Goal: Task Accomplishment & Management: Manage account settings

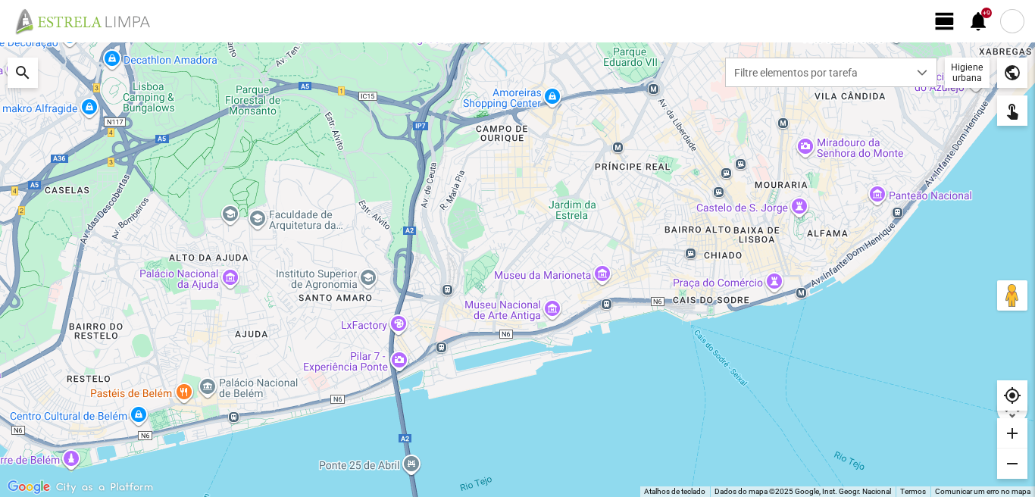
click at [954, 21] on span "view_day" at bounding box center [944, 21] width 23 height 23
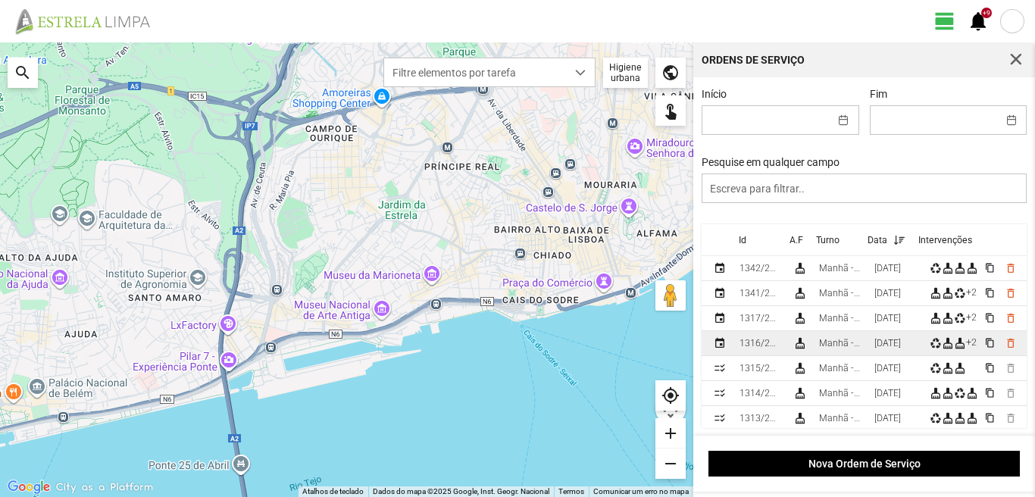
scroll to position [76, 0]
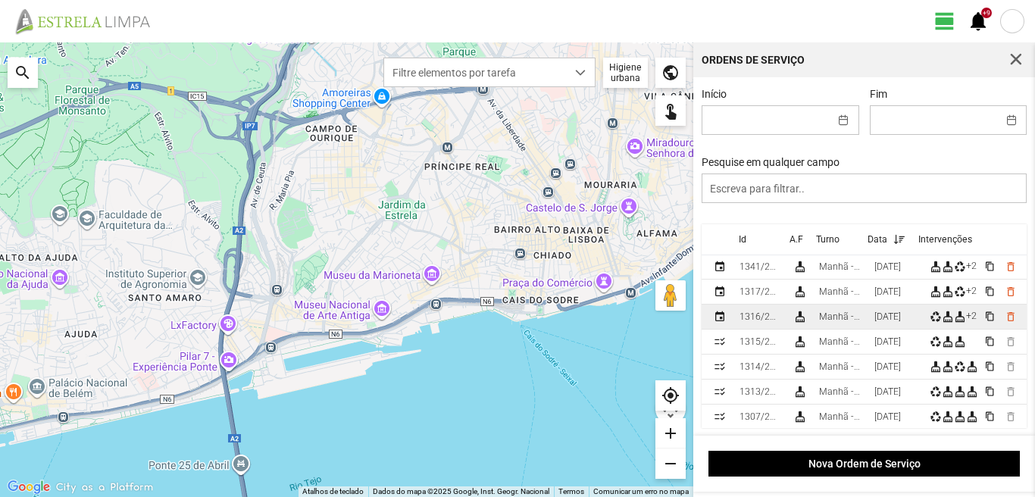
click at [890, 313] on td "[DATE]" at bounding box center [895, 316] width 55 height 25
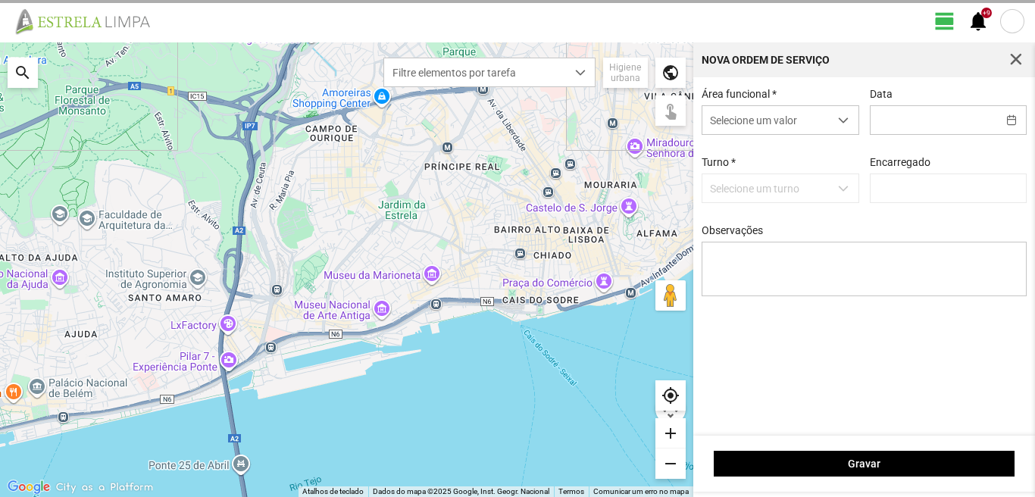
type input "[DATE]"
type textarea "39-baixa 10-25-ferias Eo38- descanso ao serviço-6-17-22-36-44-45-47-49-50"
type input "[PERSON_NAME]"
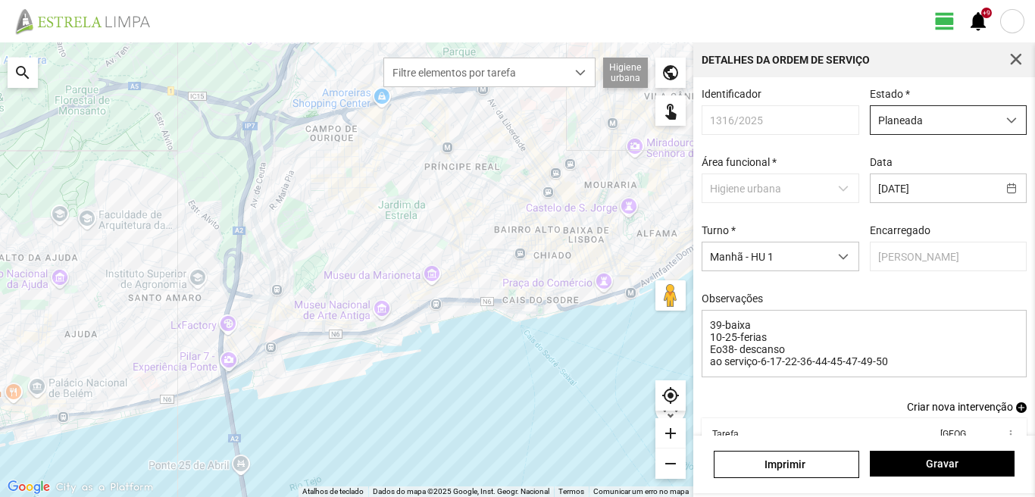
click at [929, 120] on span "Planeada" at bounding box center [933, 120] width 126 height 28
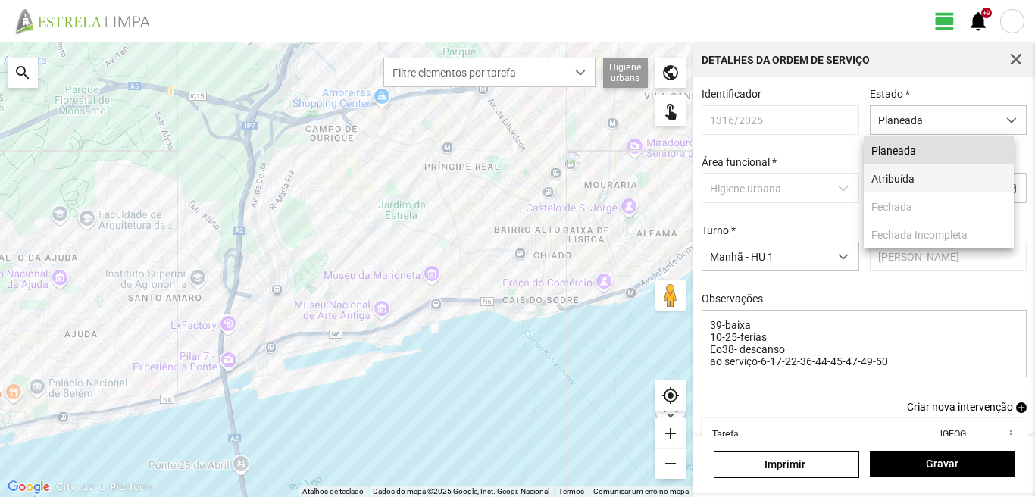
click at [914, 176] on li "Atribuída" at bounding box center [938, 178] width 150 height 28
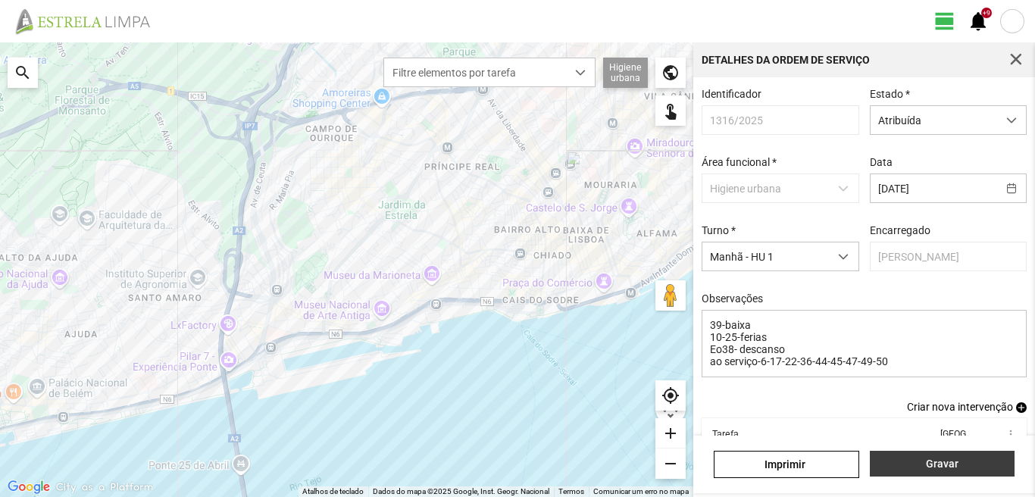
click at [913, 456] on button "Gravar" at bounding box center [942, 464] width 145 height 26
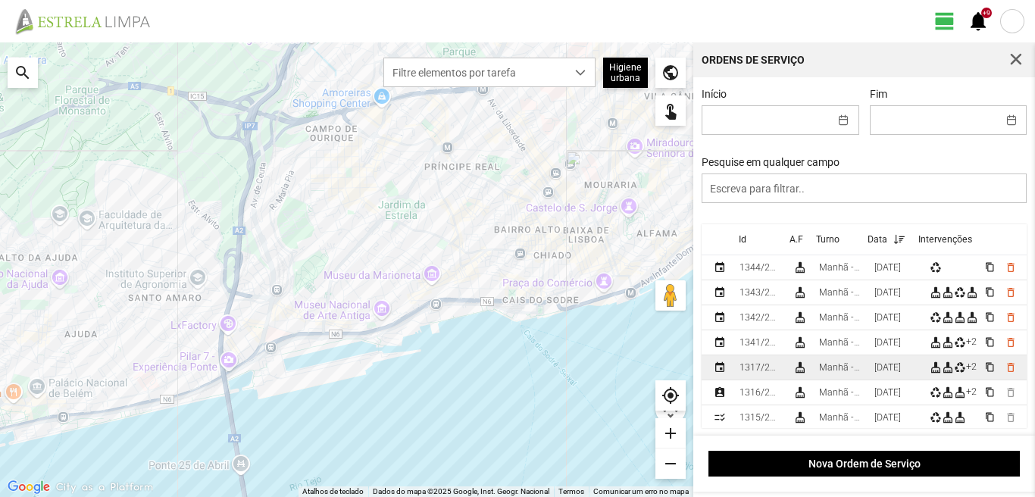
click at [885, 373] on div "[DATE]" at bounding box center [887, 367] width 27 height 11
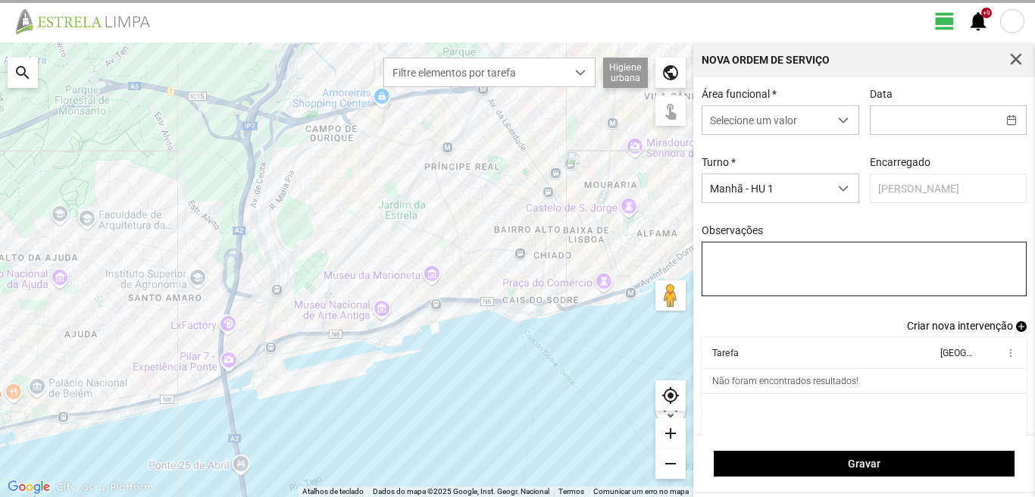
type input "[DATE]"
type textarea "39-baixa 10-25-ferias ao serviço-6-17-22-36-44-45-47-50"
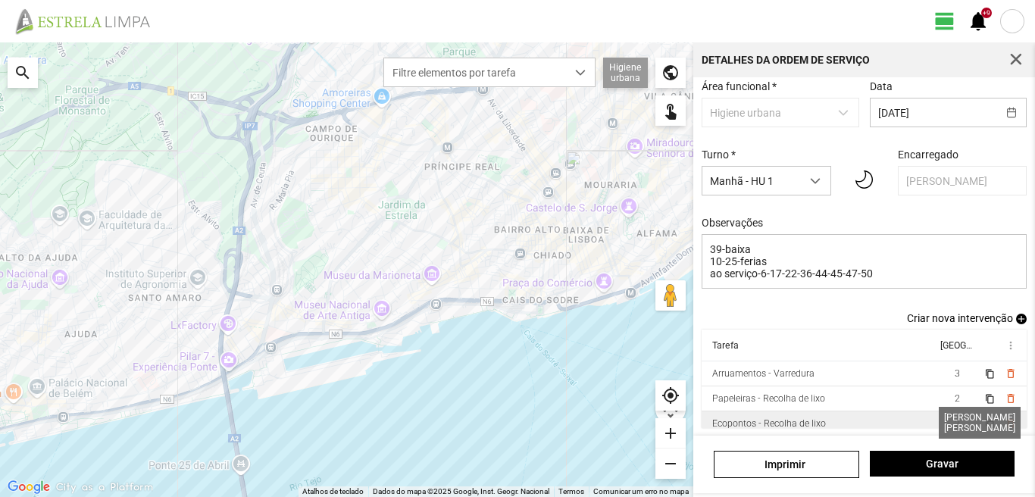
scroll to position [33, 0]
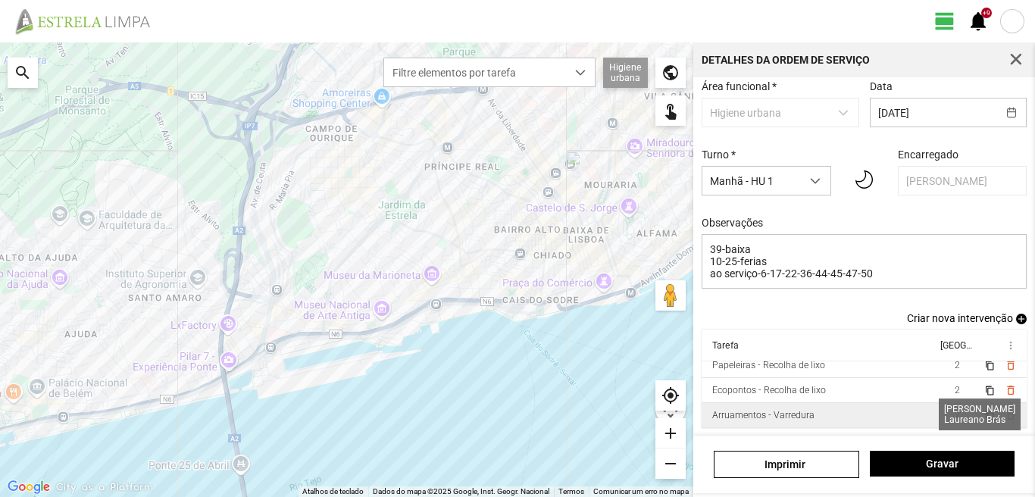
click at [954, 413] on span "2" at bounding box center [956, 415] width 5 height 11
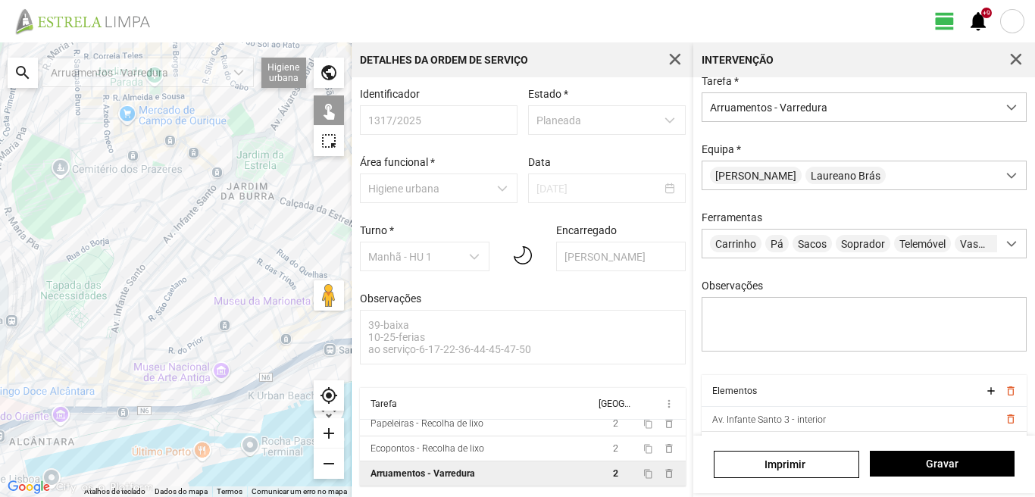
scroll to position [58, 0]
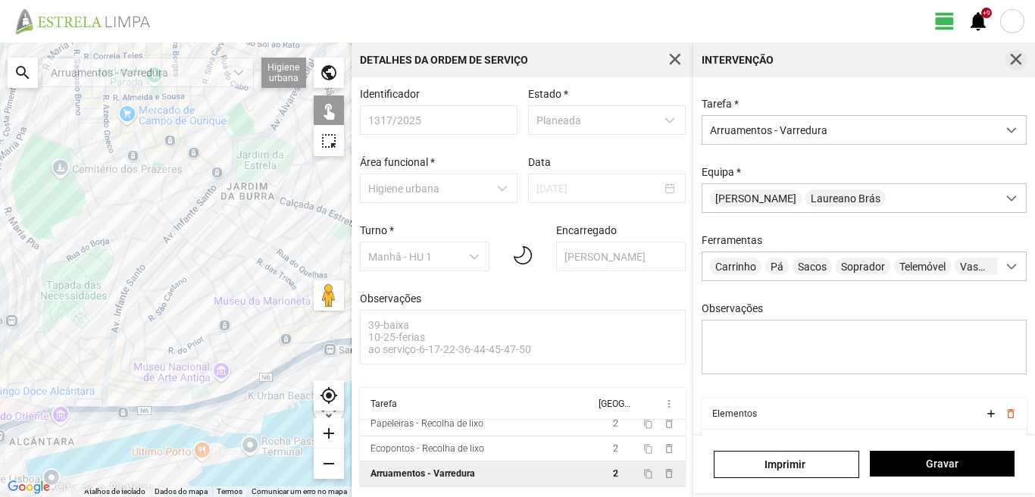
click at [1012, 58] on span "button" at bounding box center [1016, 60] width 14 height 14
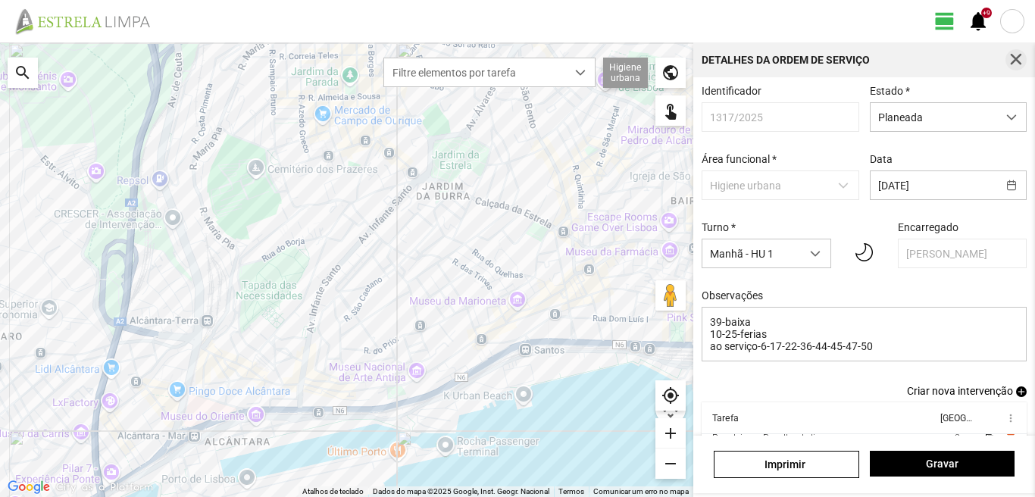
click at [1012, 57] on span "button" at bounding box center [1016, 60] width 14 height 14
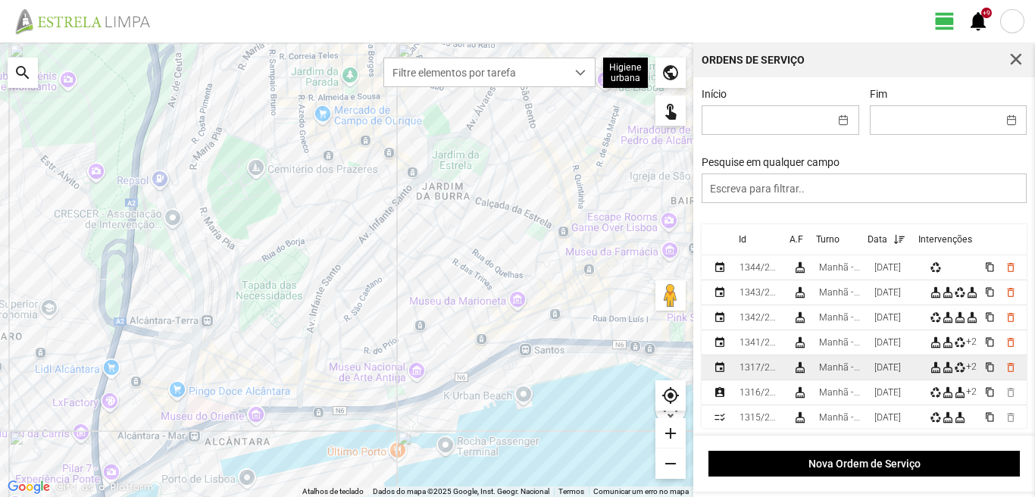
click at [862, 365] on div "Manhã - HU 1" at bounding box center [840, 367] width 43 height 11
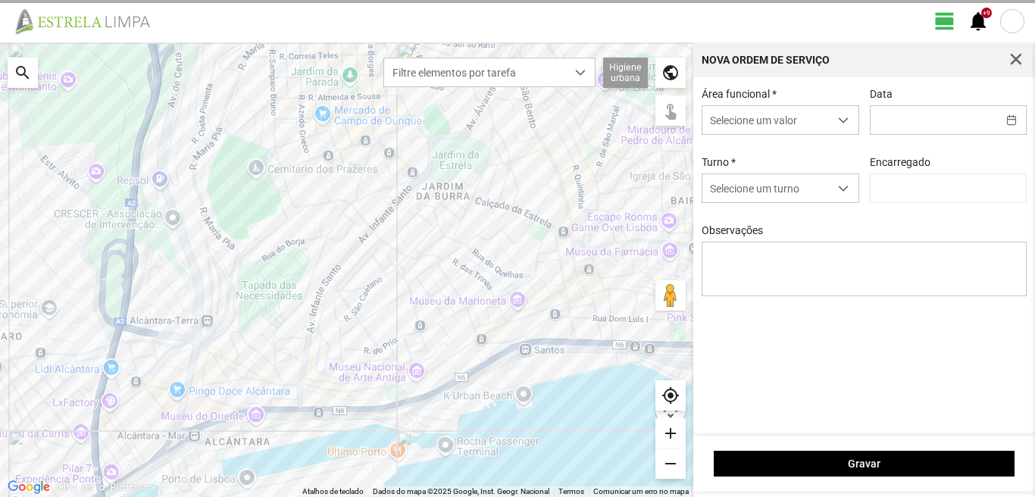
type input "[DATE]"
type input "[PERSON_NAME]"
type textarea "39-baixa 10-25-ferias ao serviço-6-17-22-36-44-45-47-50"
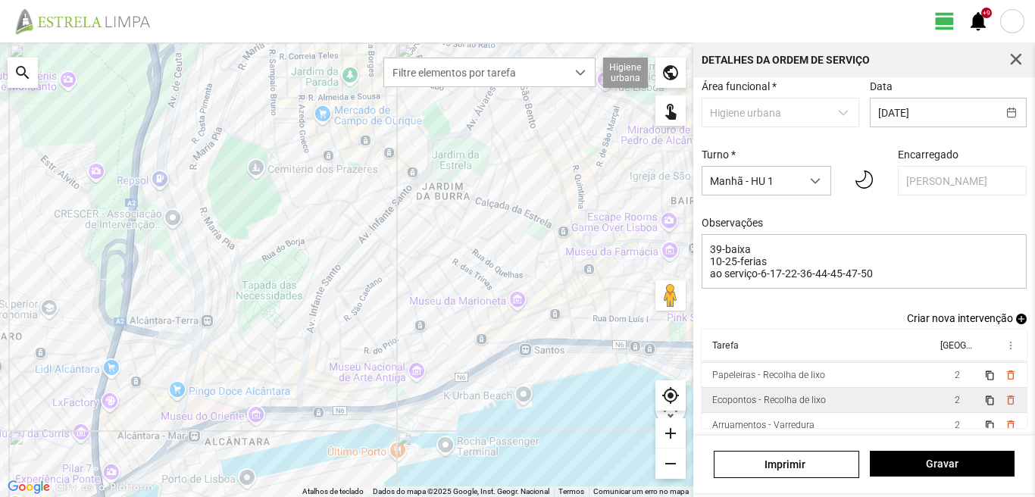
scroll to position [33, 0]
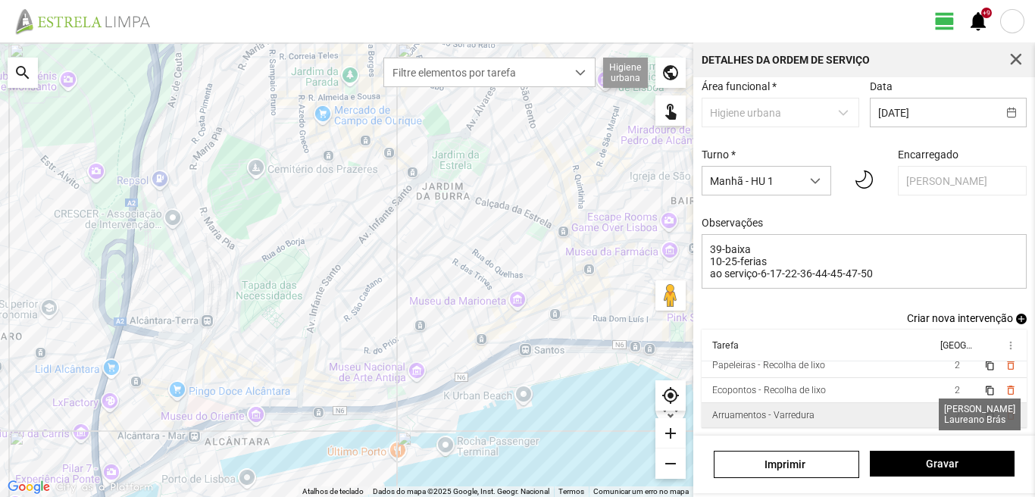
click at [954, 411] on span "2" at bounding box center [956, 415] width 5 height 11
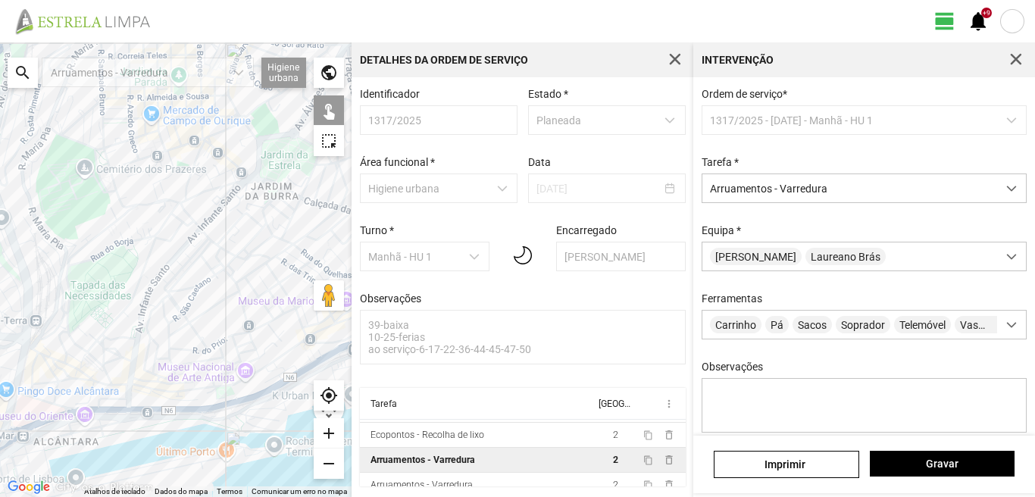
scroll to position [58, 0]
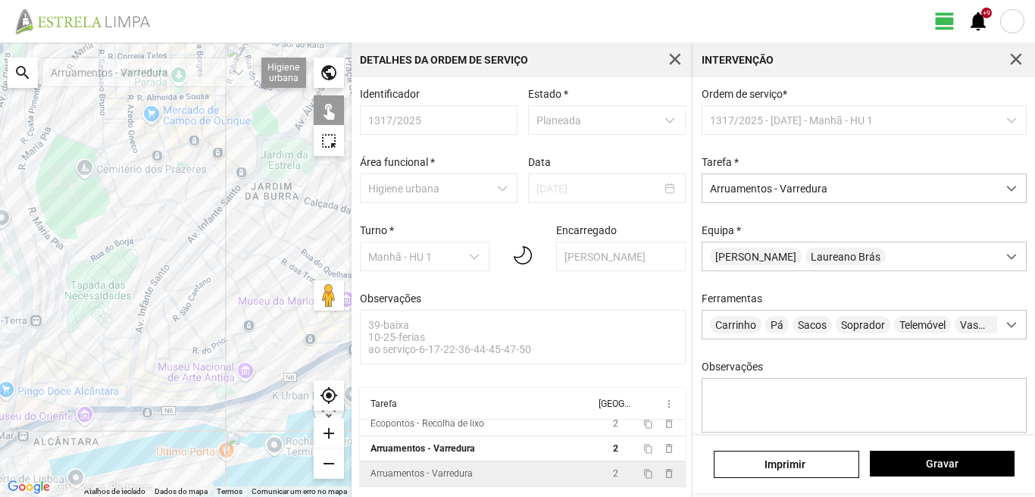
click at [595, 472] on td "2" at bounding box center [616, 473] width 42 height 25
click at [1012, 55] on span "button" at bounding box center [1016, 60] width 14 height 14
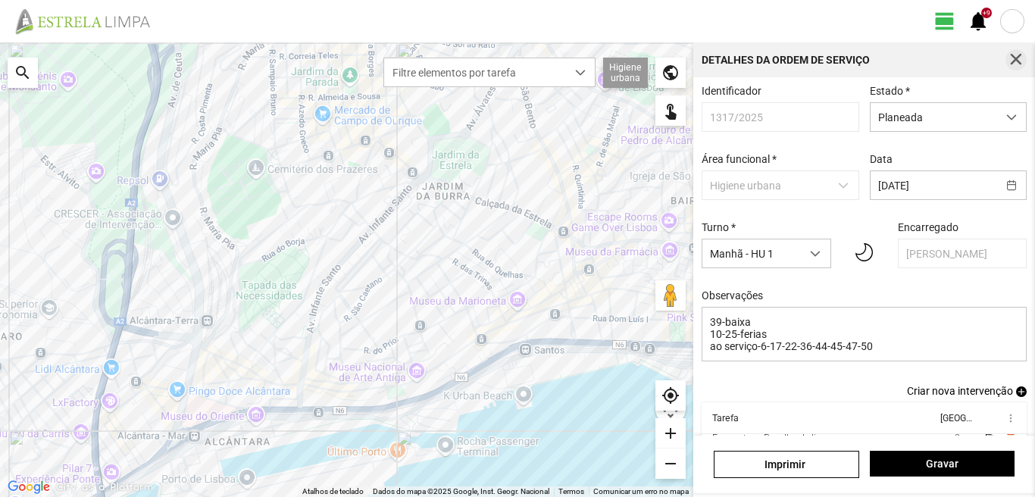
click at [1016, 55] on span "button" at bounding box center [1016, 60] width 14 height 14
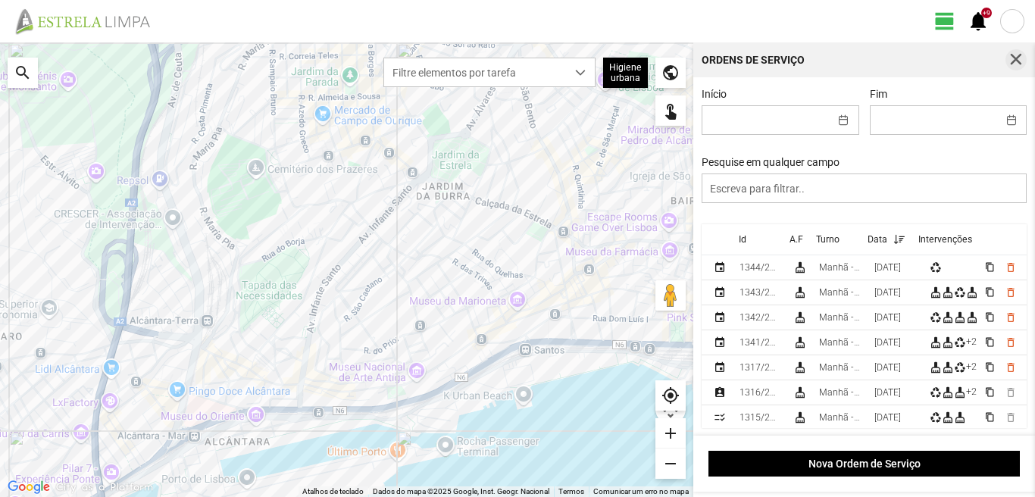
click at [1019, 59] on span "button" at bounding box center [1016, 60] width 14 height 14
